Goal: Transaction & Acquisition: Subscribe to service/newsletter

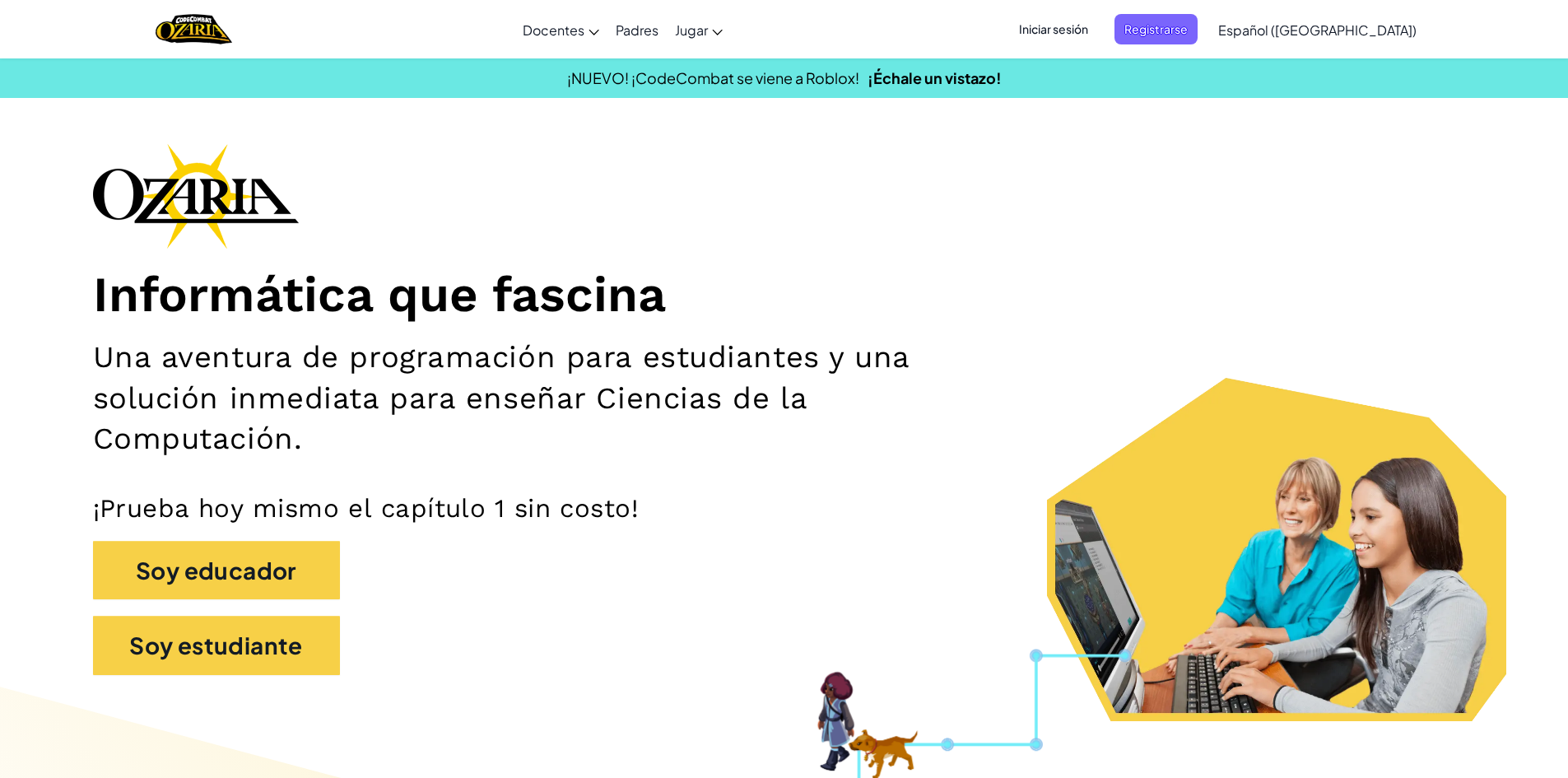
click at [1090, 19] on span "Iniciar sesión" at bounding box center [1053, 29] width 89 height 30
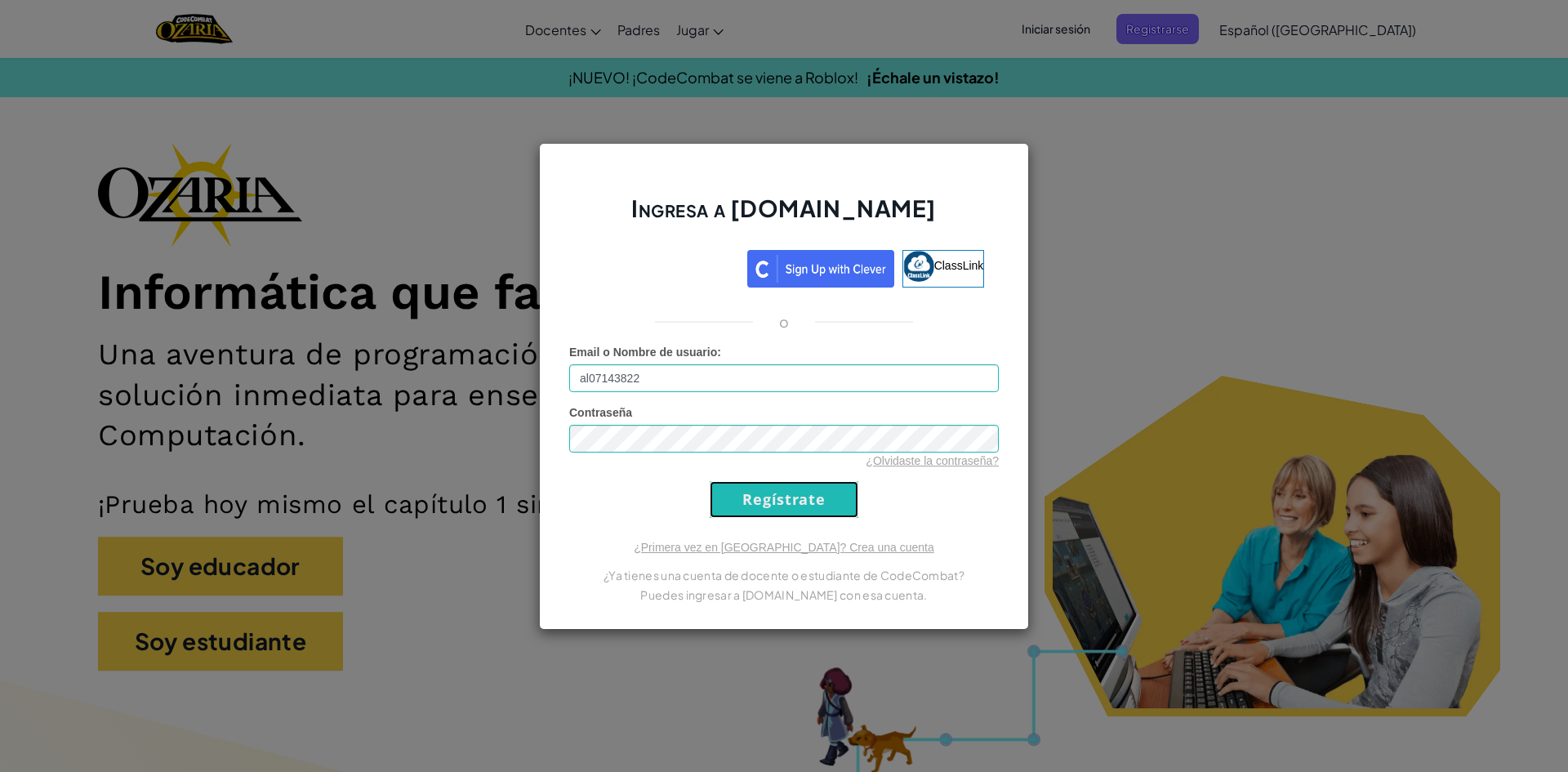
click at [767, 512] on input "Regístrate" at bounding box center [784, 499] width 148 height 37
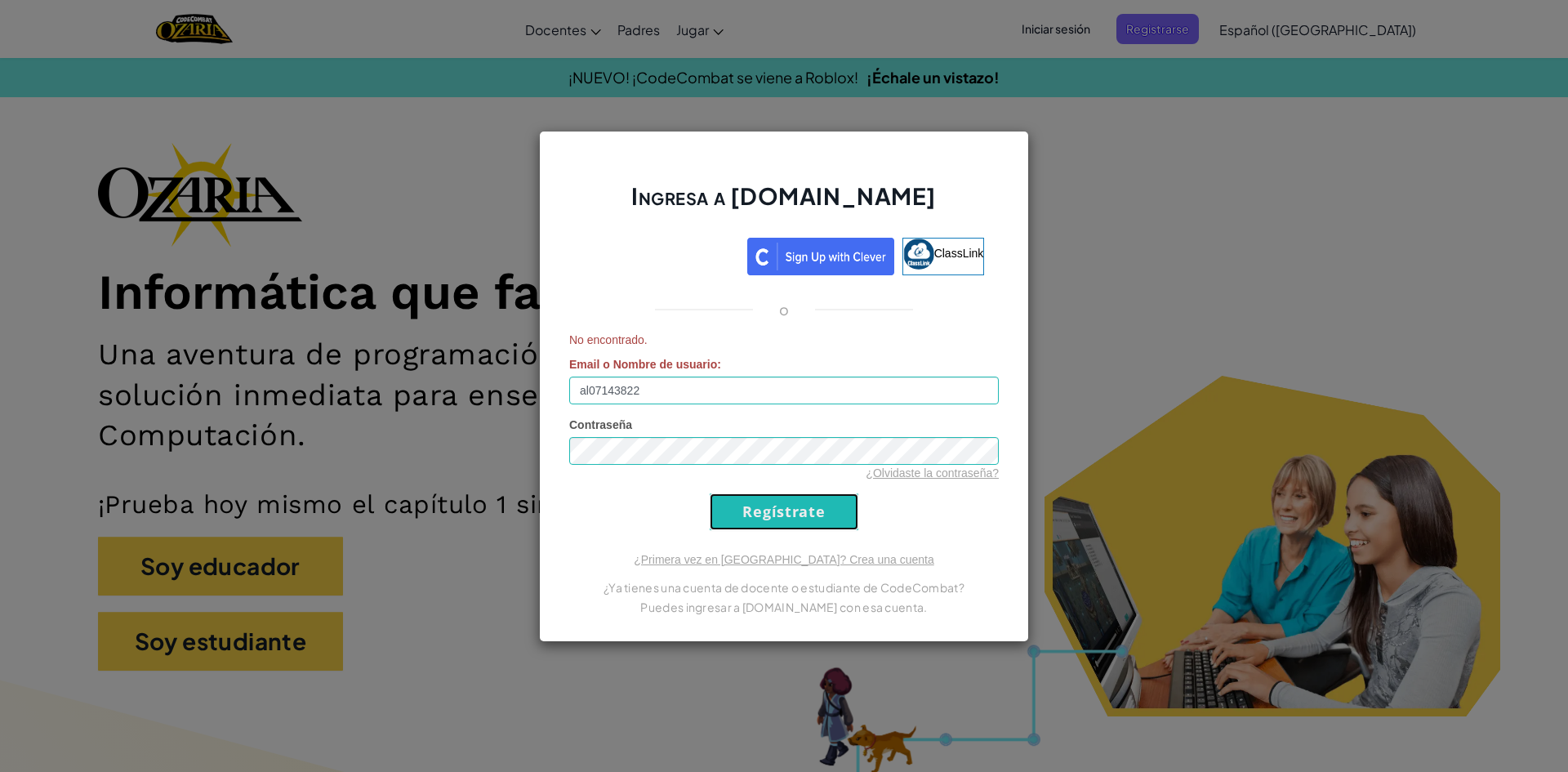
click at [796, 512] on input "Regístrate" at bounding box center [784, 512] width 148 height 37
click at [801, 392] on input "al07143822" at bounding box center [784, 391] width 429 height 28
type input "[EMAIL_ADDRESS][DOMAIN_NAME]"
click at [774, 498] on input "Regístrate" at bounding box center [784, 512] width 148 height 37
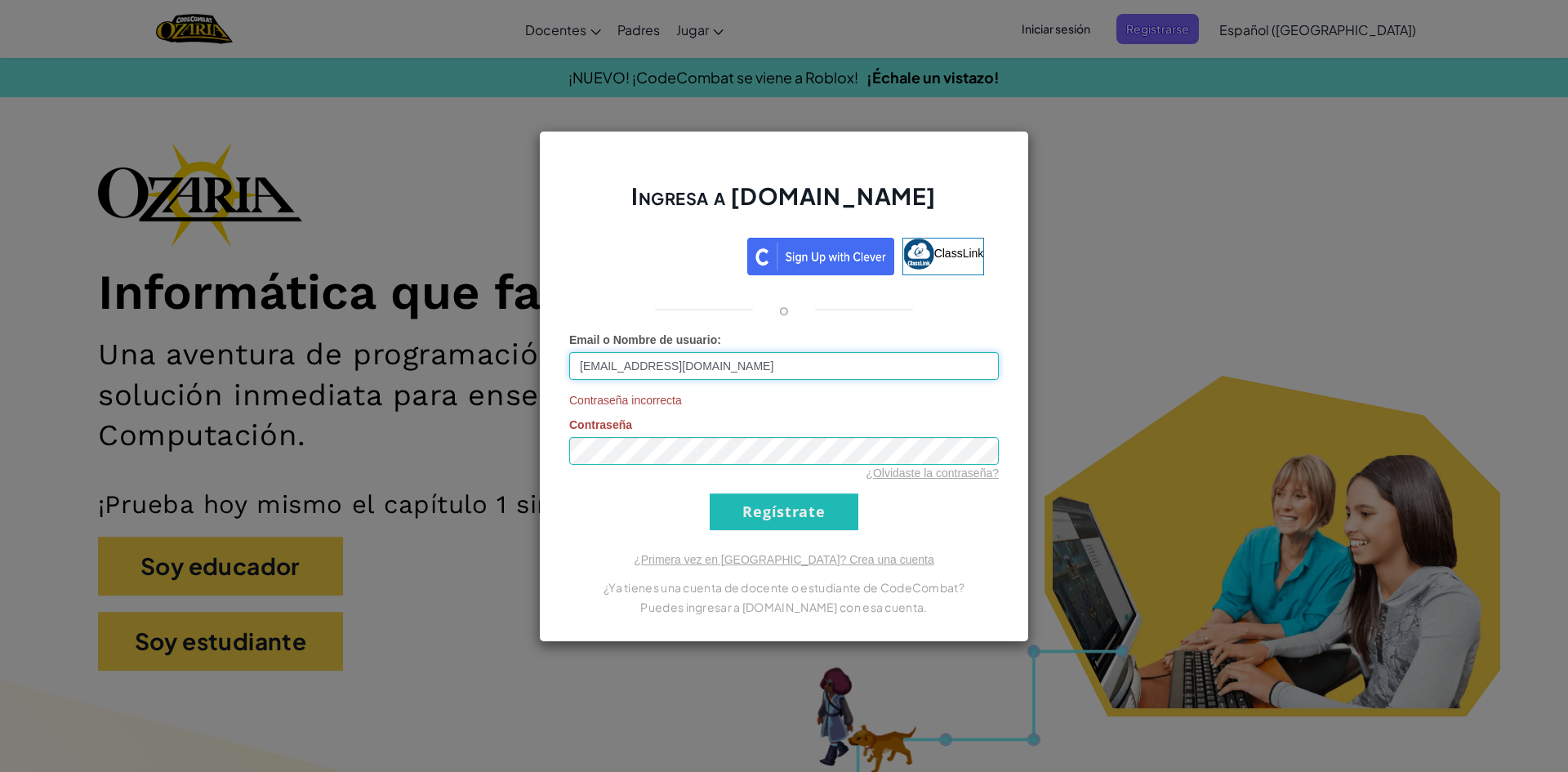
click at [797, 359] on input "[EMAIL_ADDRESS][DOMAIN_NAME]" at bounding box center [784, 366] width 429 height 28
click at [543, 438] on div "Ingresa a [DOMAIN_NAME] ClassLink o Email o Nombre de usuario : [EMAIL_ADDRESS]…" at bounding box center [784, 386] width 490 height 512
click at [812, 500] on input "Regístrate" at bounding box center [784, 512] width 148 height 37
click at [709, 493] on input "Regístrate" at bounding box center [784, 512] width 148 height 37
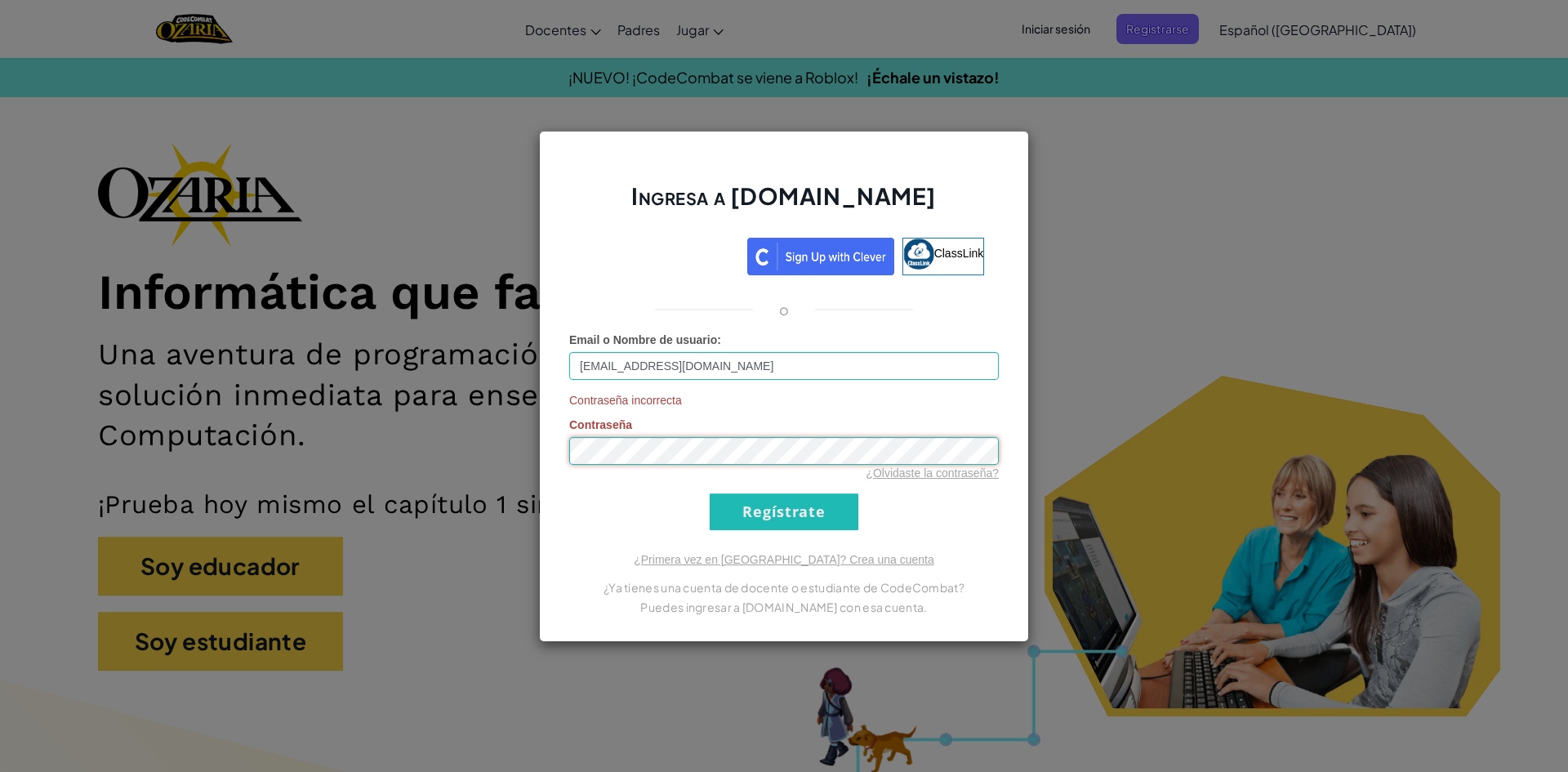
click at [709, 493] on input "Regístrate" at bounding box center [784, 512] width 148 height 37
